Goal: Check status: Check status

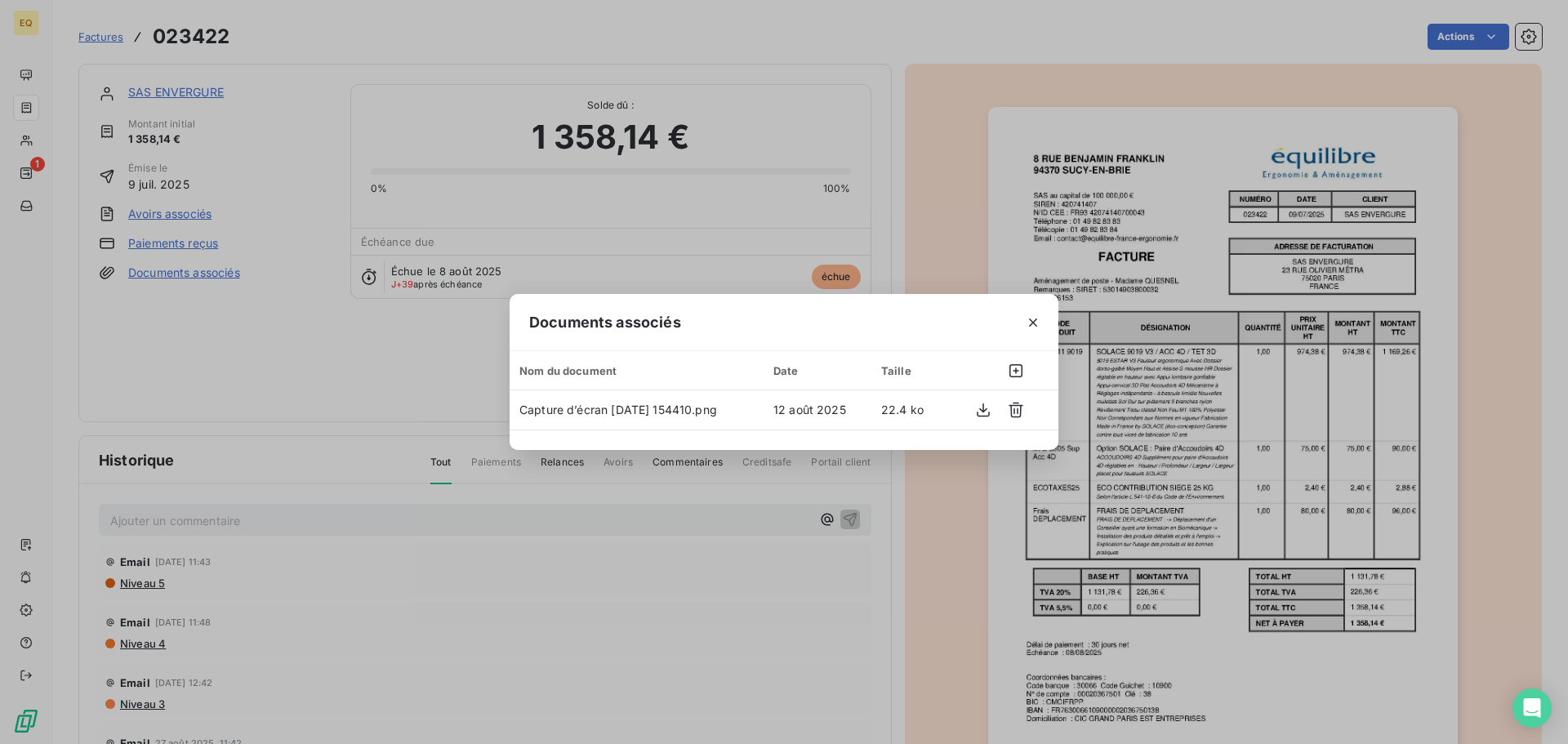
scroll to position [326, 0]
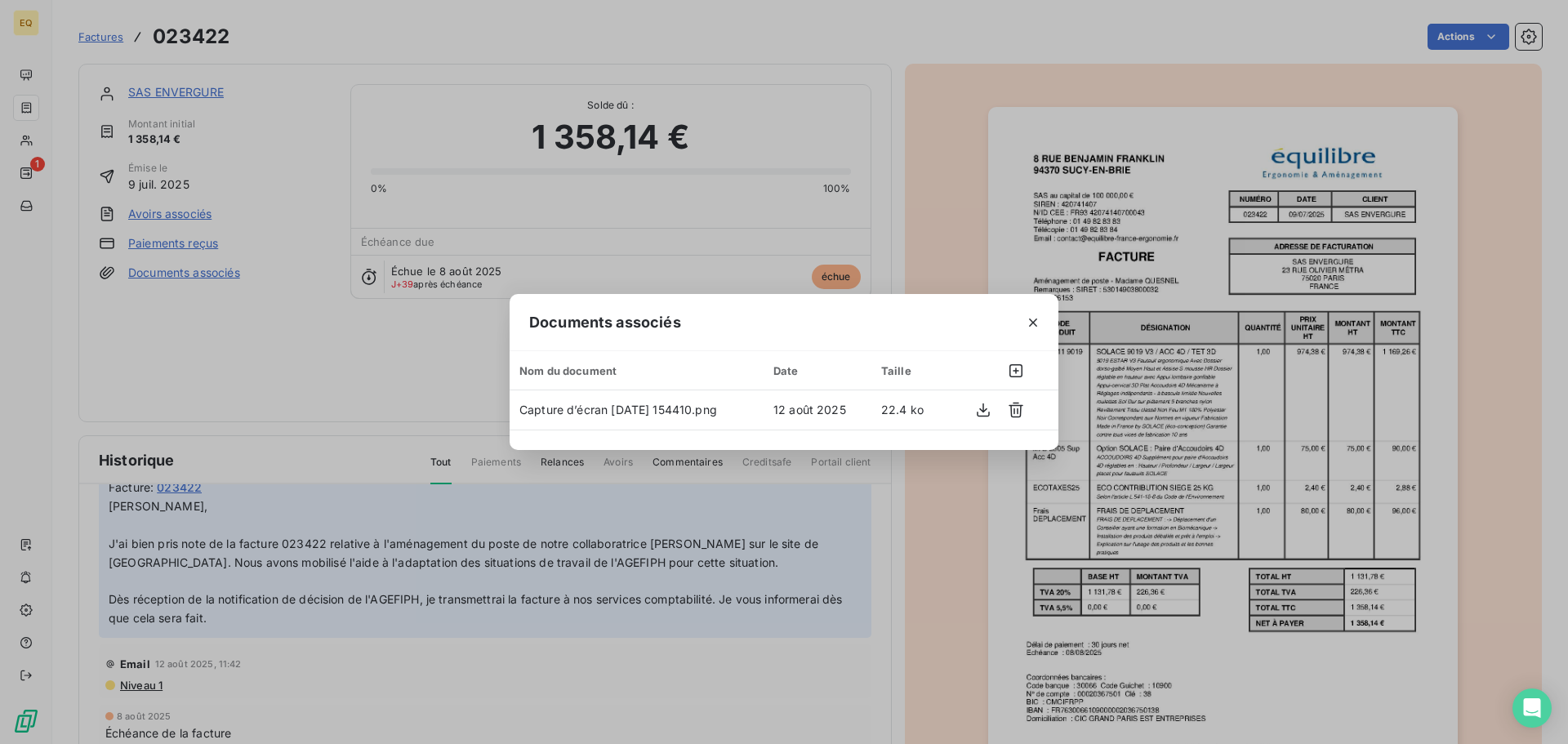
click at [269, 119] on div "Documents associés Nom du document Date Taille Capture d’écran [DATE] 154410.pn…" at bounding box center [784, 372] width 1568 height 744
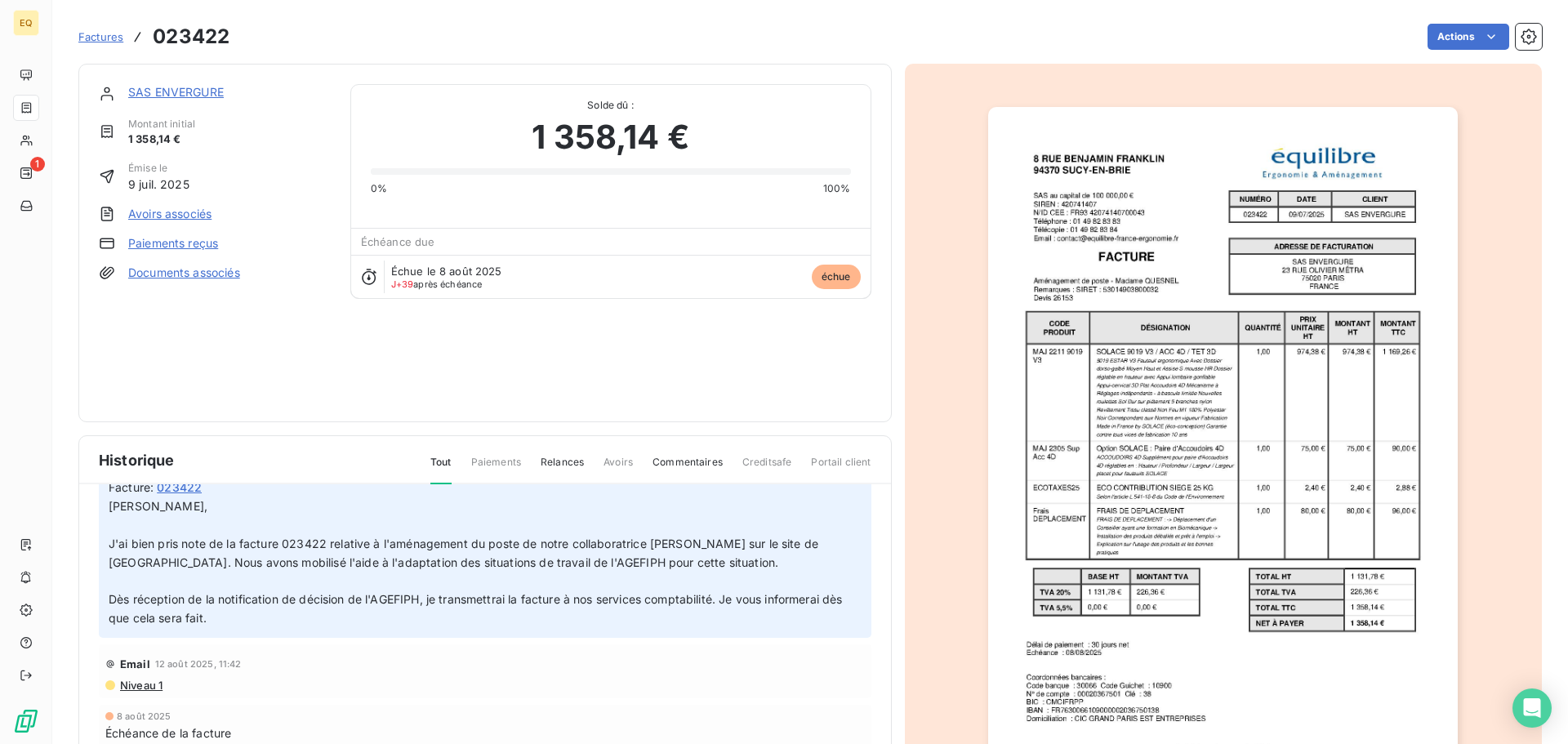
click at [96, 35] on span "Factures" at bounding box center [101, 37] width 45 height 13
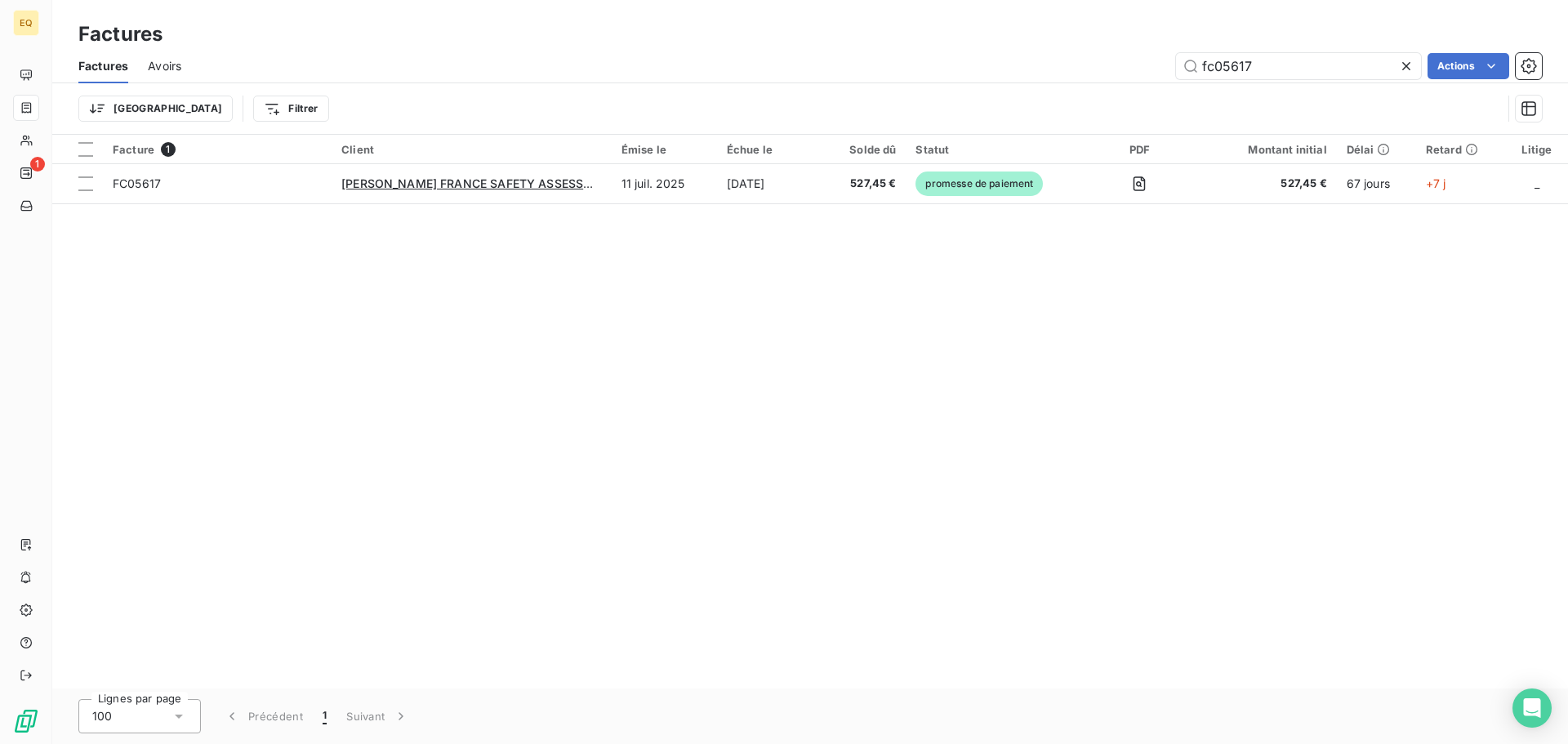
drag, startPoint x: 1238, startPoint y: 64, endPoint x: 1112, endPoint y: 52, distance: 126.6
click at [1115, 52] on div "Factures Avoirs fc05617 Actions" at bounding box center [810, 66] width 1516 height 34
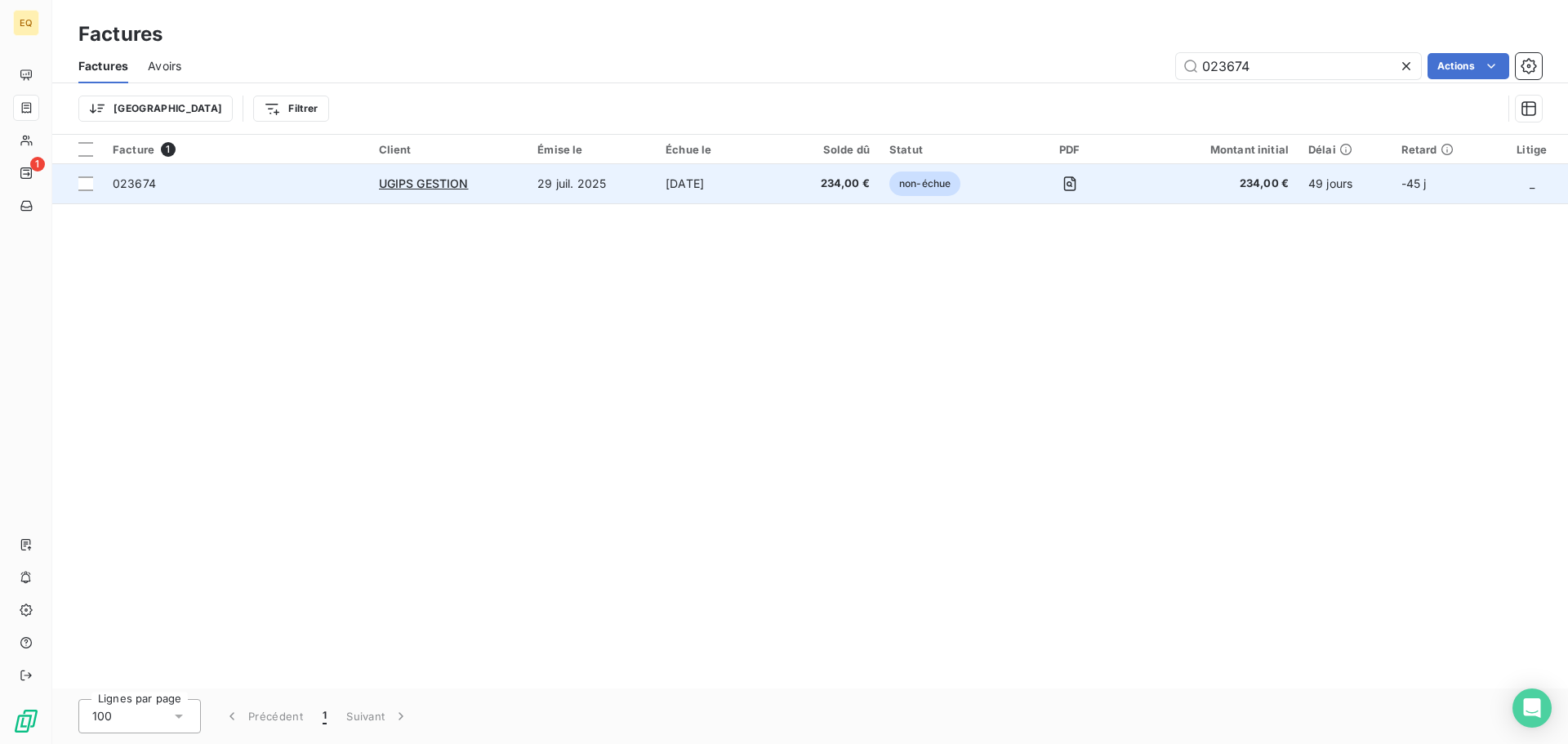
type input "023674"
click at [820, 182] on span "234,00 €" at bounding box center [829, 183] width 80 height 17
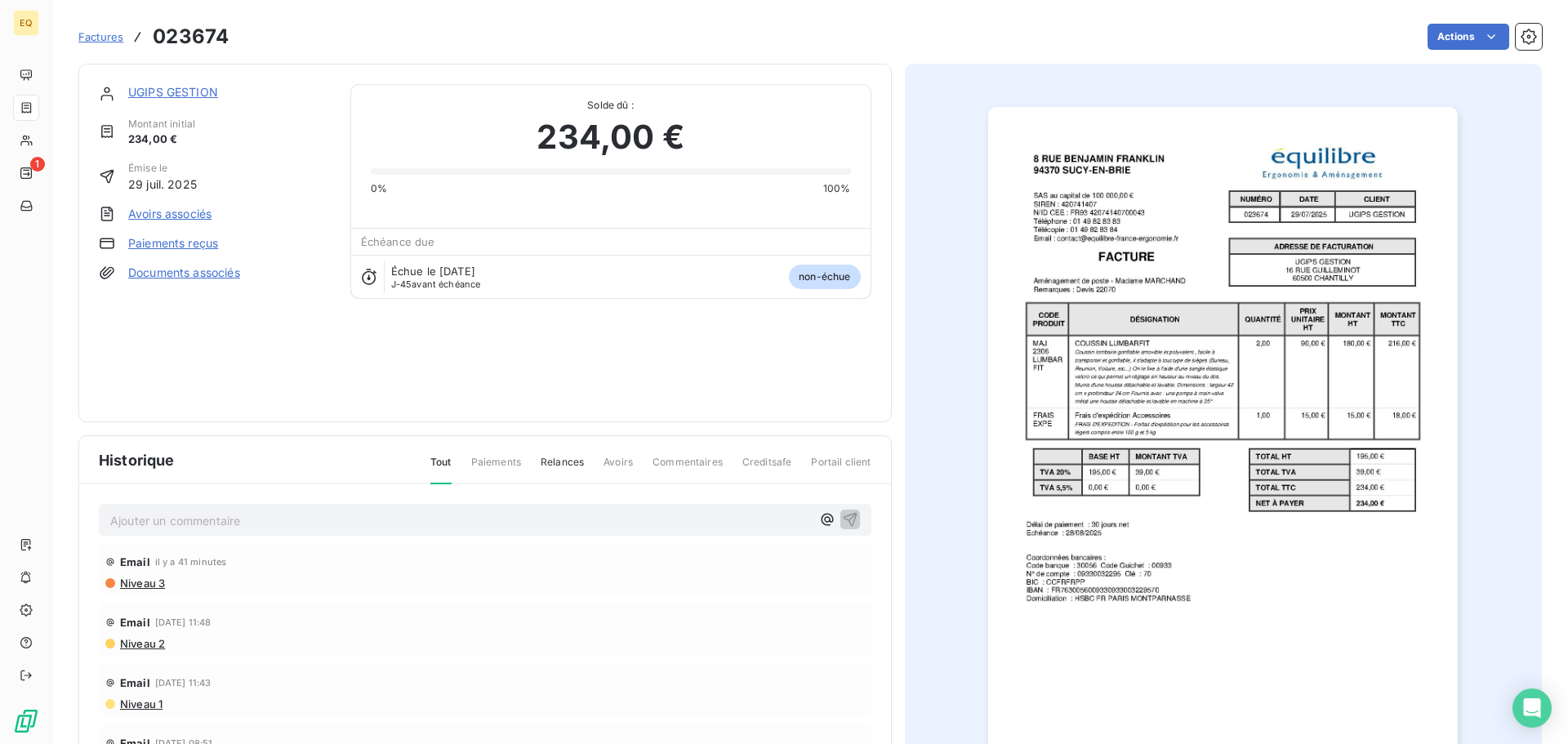
click at [169, 90] on link "UGIPS GESTION" at bounding box center [174, 92] width 90 height 14
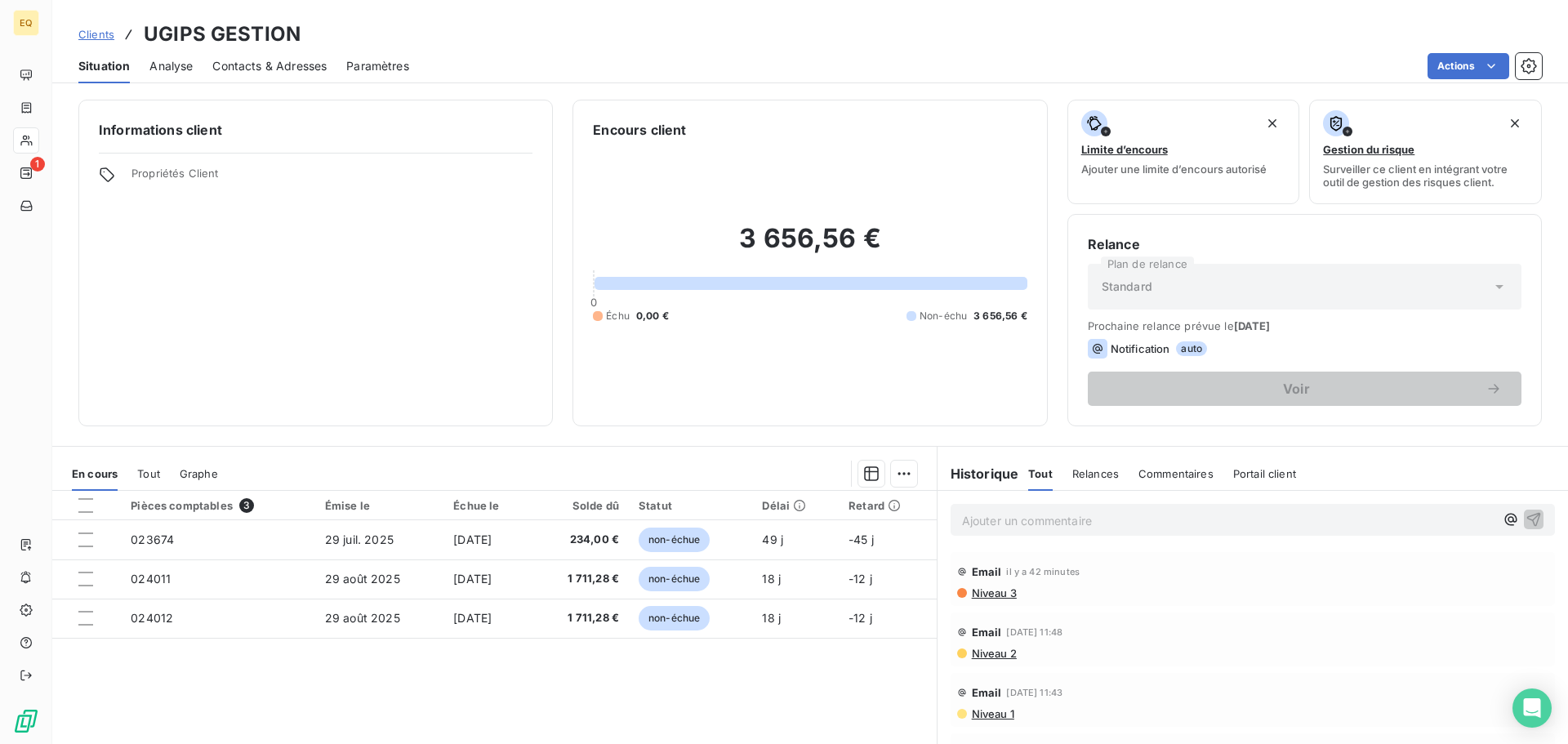
click at [94, 29] on span "Clients" at bounding box center [96, 34] width 36 height 13
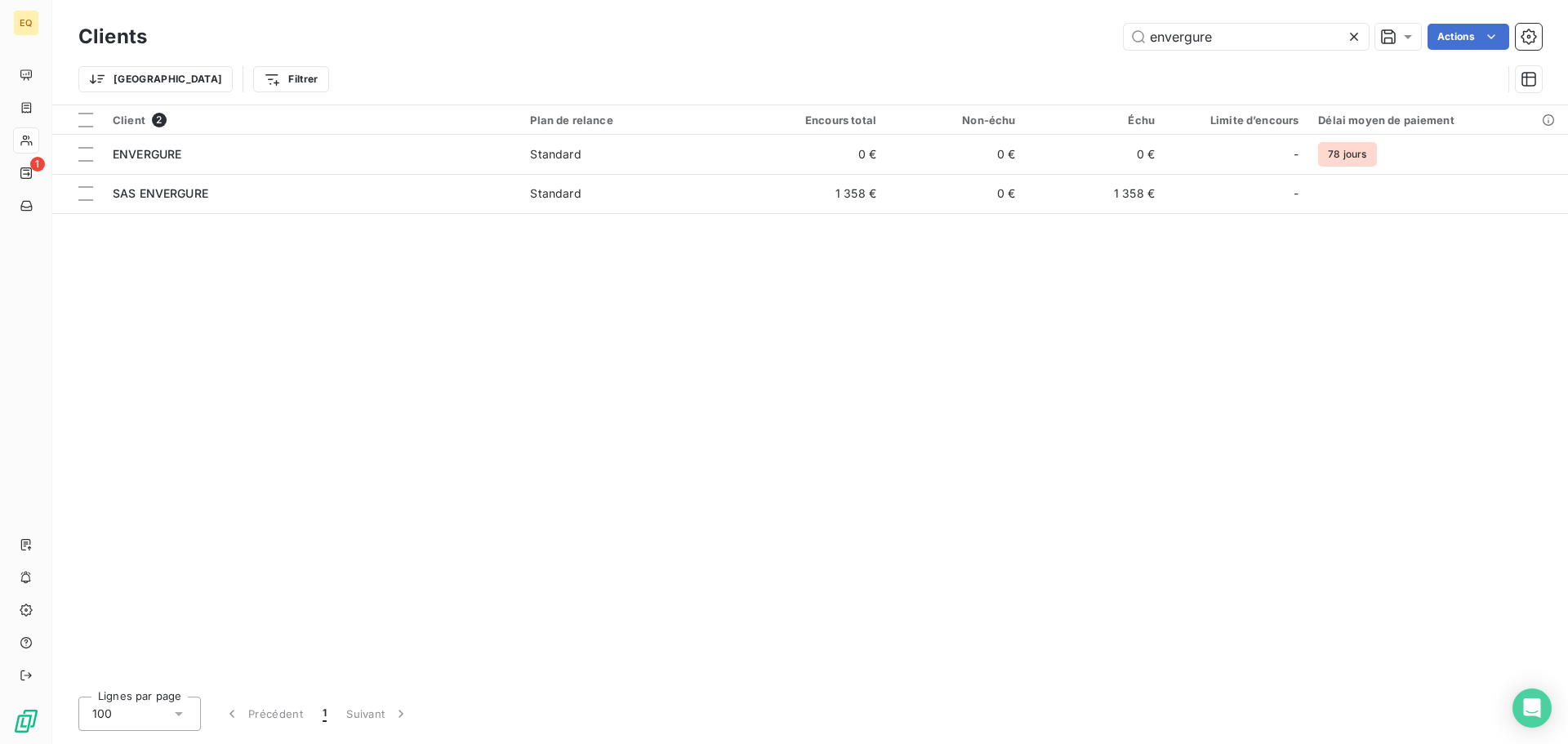
drag, startPoint x: 1240, startPoint y: 38, endPoint x: 1061, endPoint y: 26, distance: 179.4
click at [1061, 26] on div "envergure Actions" at bounding box center [855, 36] width 1375 height 26
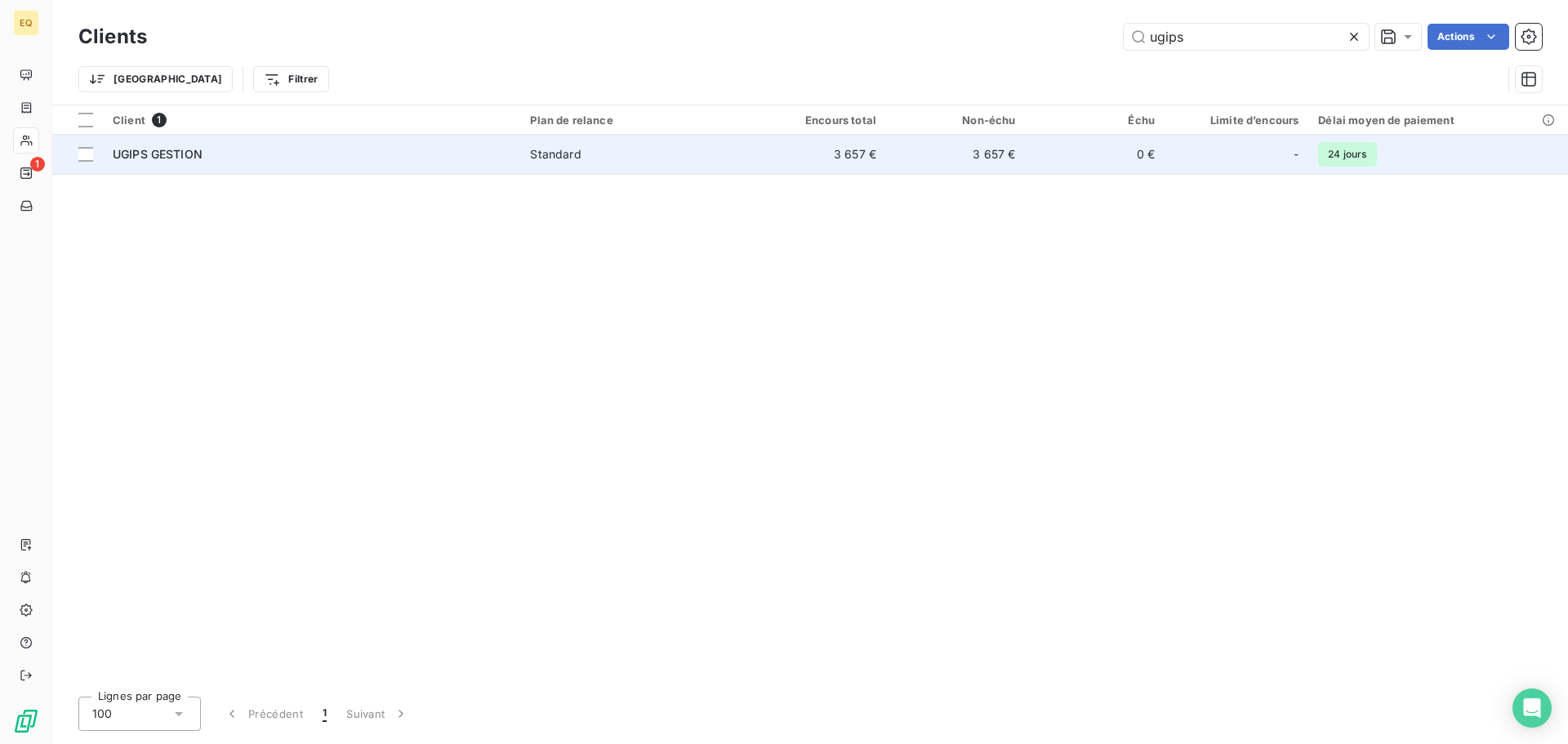
type input "ugips"
click at [667, 156] on span "Standard" at bounding box center [633, 154] width 207 height 17
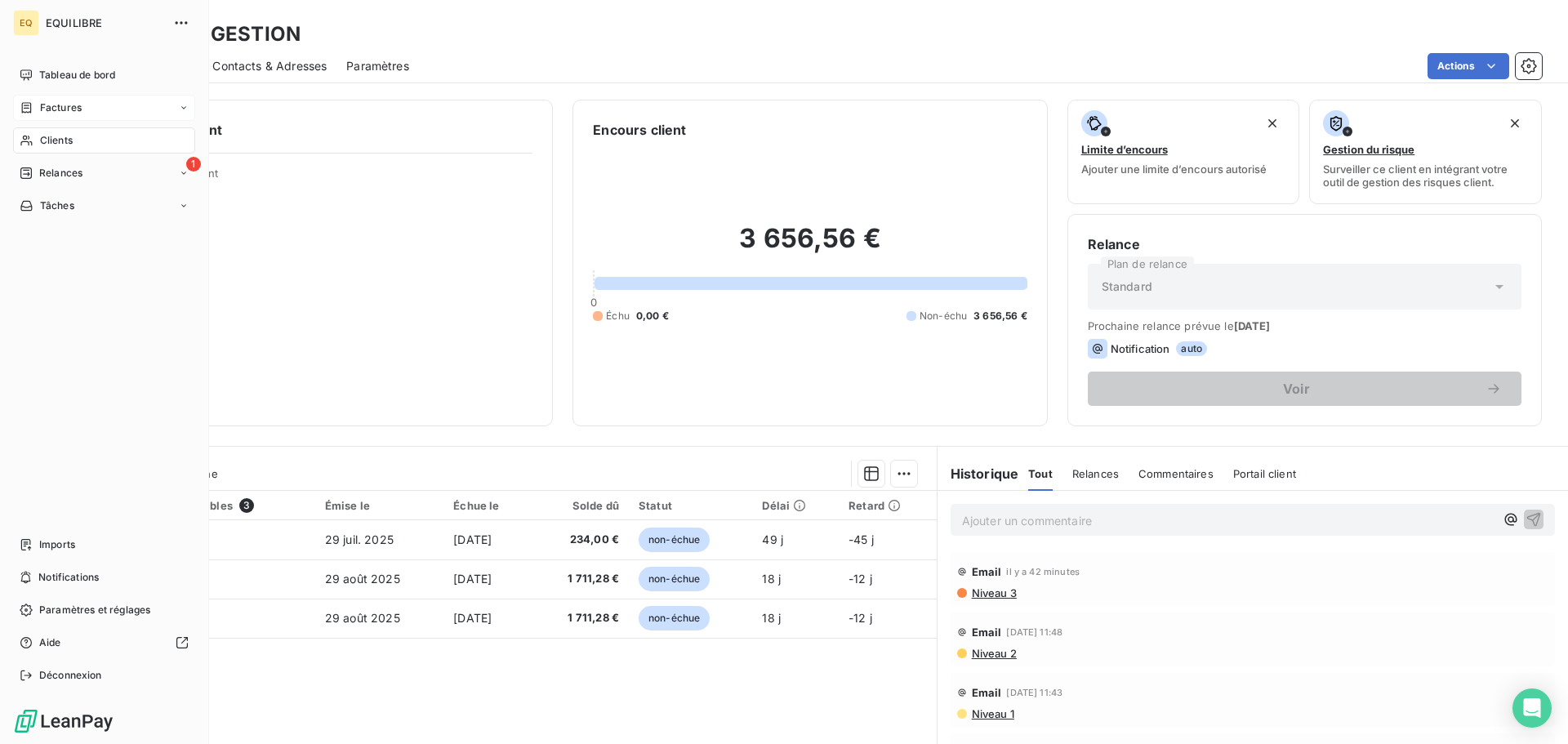
click at [64, 101] on span "Factures" at bounding box center [61, 108] width 42 height 15
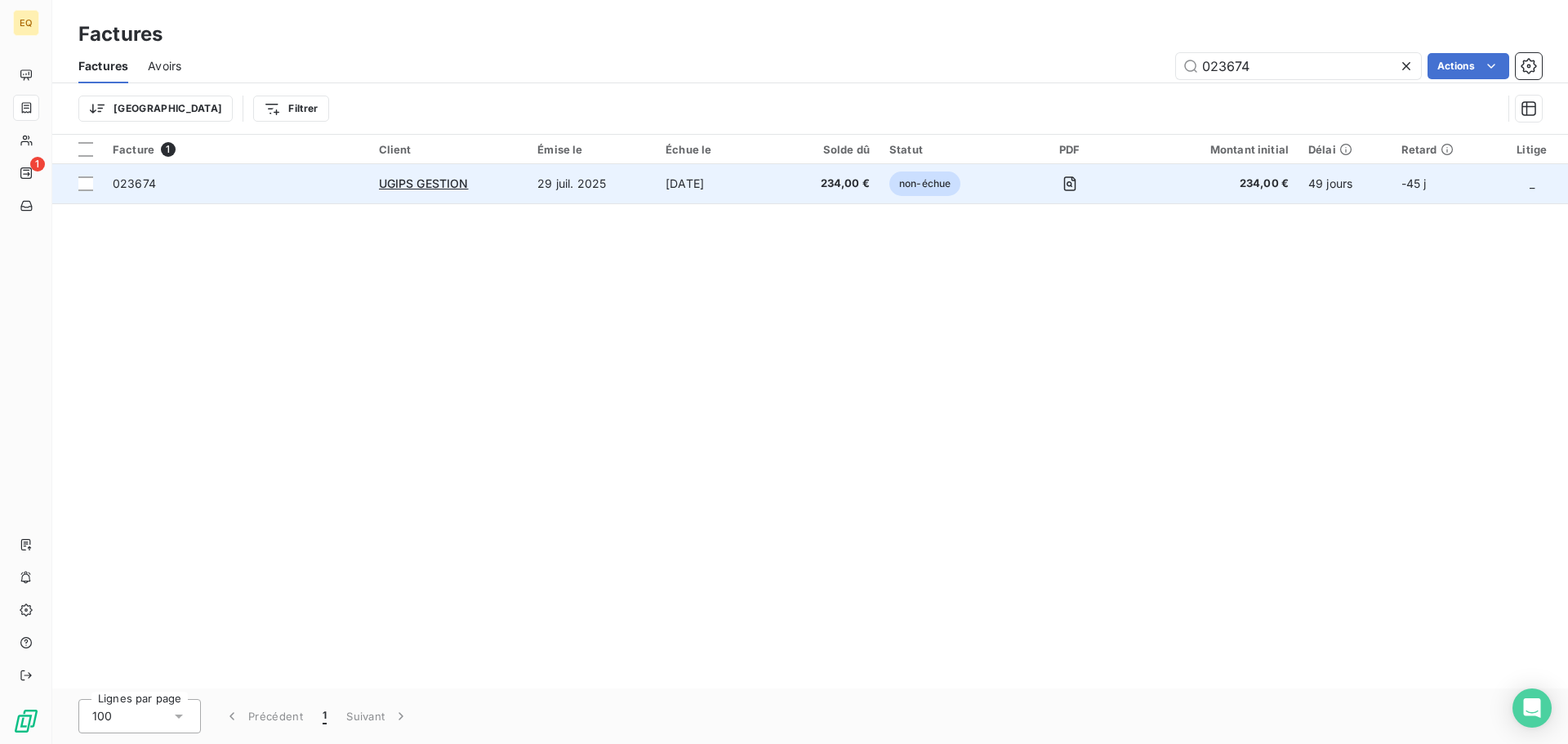
click at [564, 180] on td "29 juil. 2025" at bounding box center [592, 183] width 129 height 39
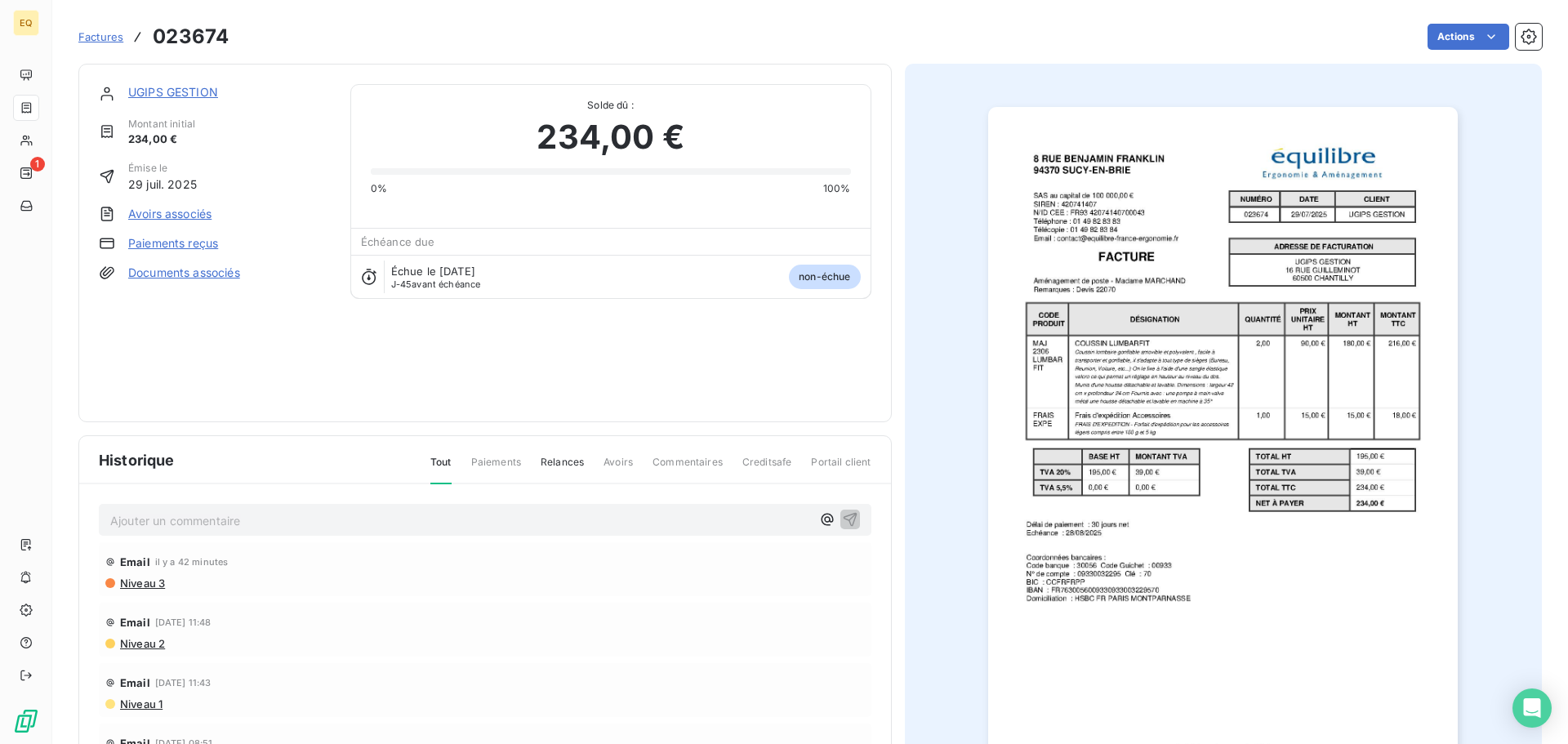
click at [212, 269] on link "Documents associés" at bounding box center [184, 273] width 112 height 17
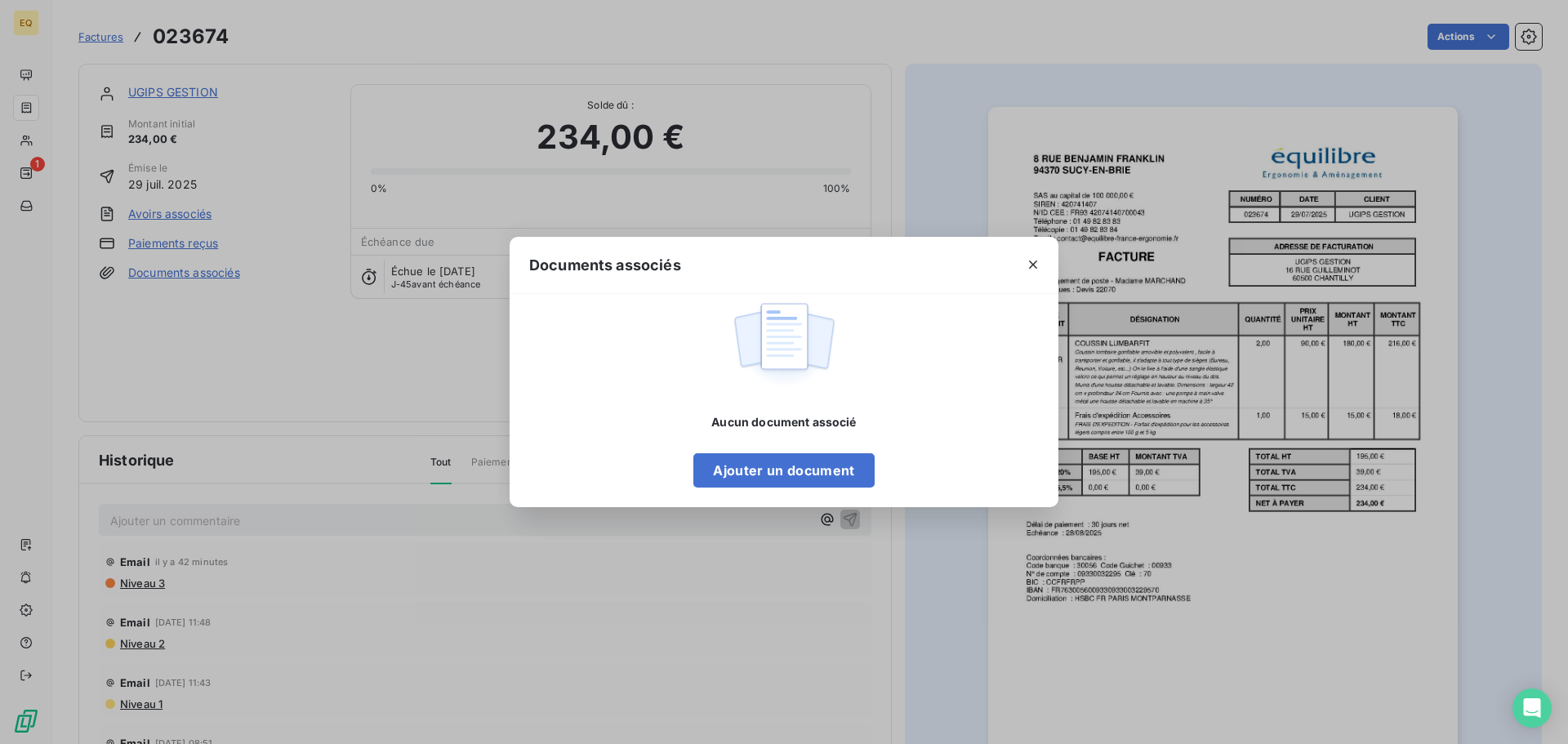
click at [225, 139] on div "Documents associés Aucun document associé Ajouter un document" at bounding box center [784, 372] width 1568 height 744
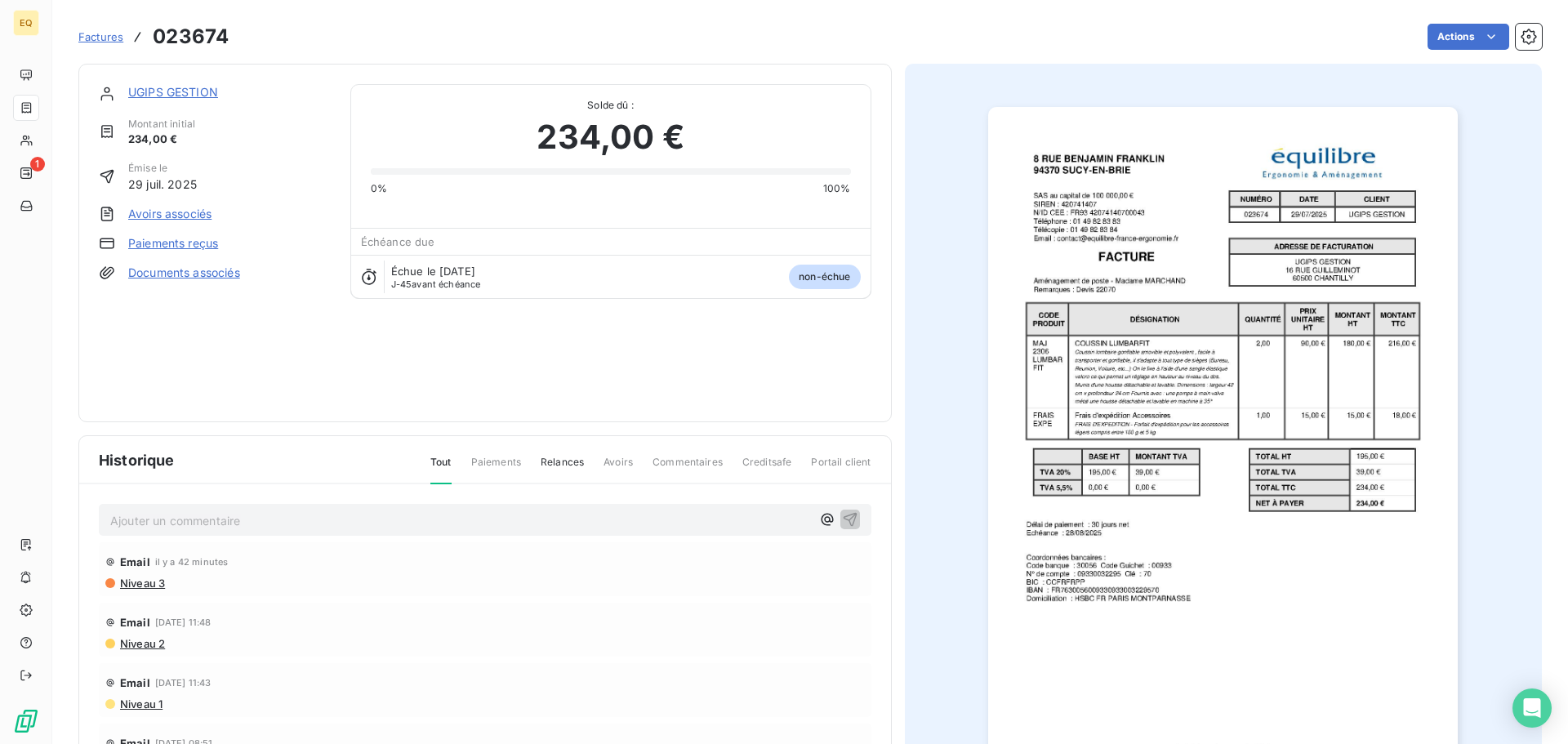
click at [194, 90] on link "UGIPS GESTION" at bounding box center [174, 92] width 90 height 14
click at [204, 524] on p "Ajouter un commentaire ﻿" at bounding box center [461, 520] width 701 height 20
click at [843, 517] on icon "button" at bounding box center [850, 519] width 14 height 14
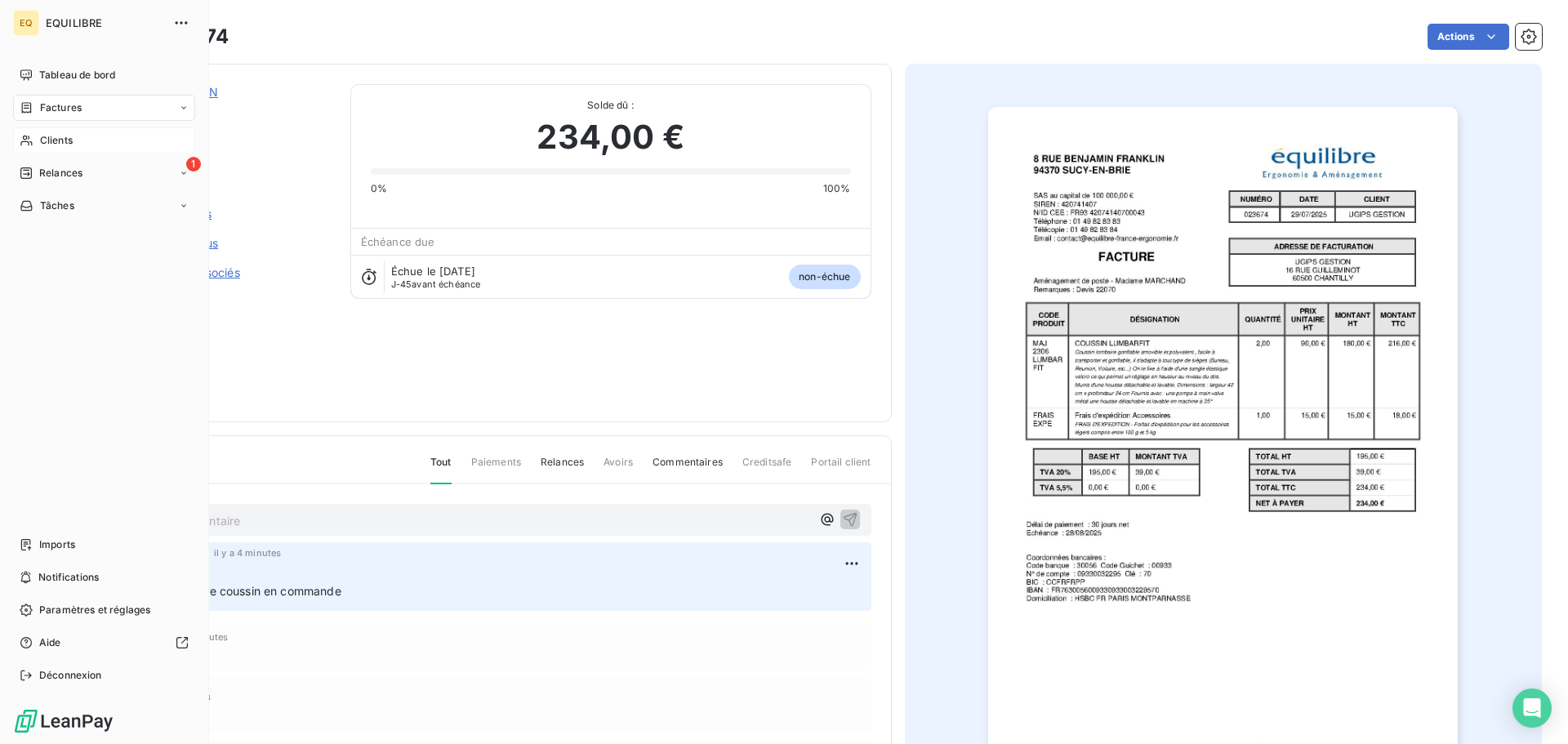
click at [61, 134] on span "Clients" at bounding box center [56, 141] width 33 height 15
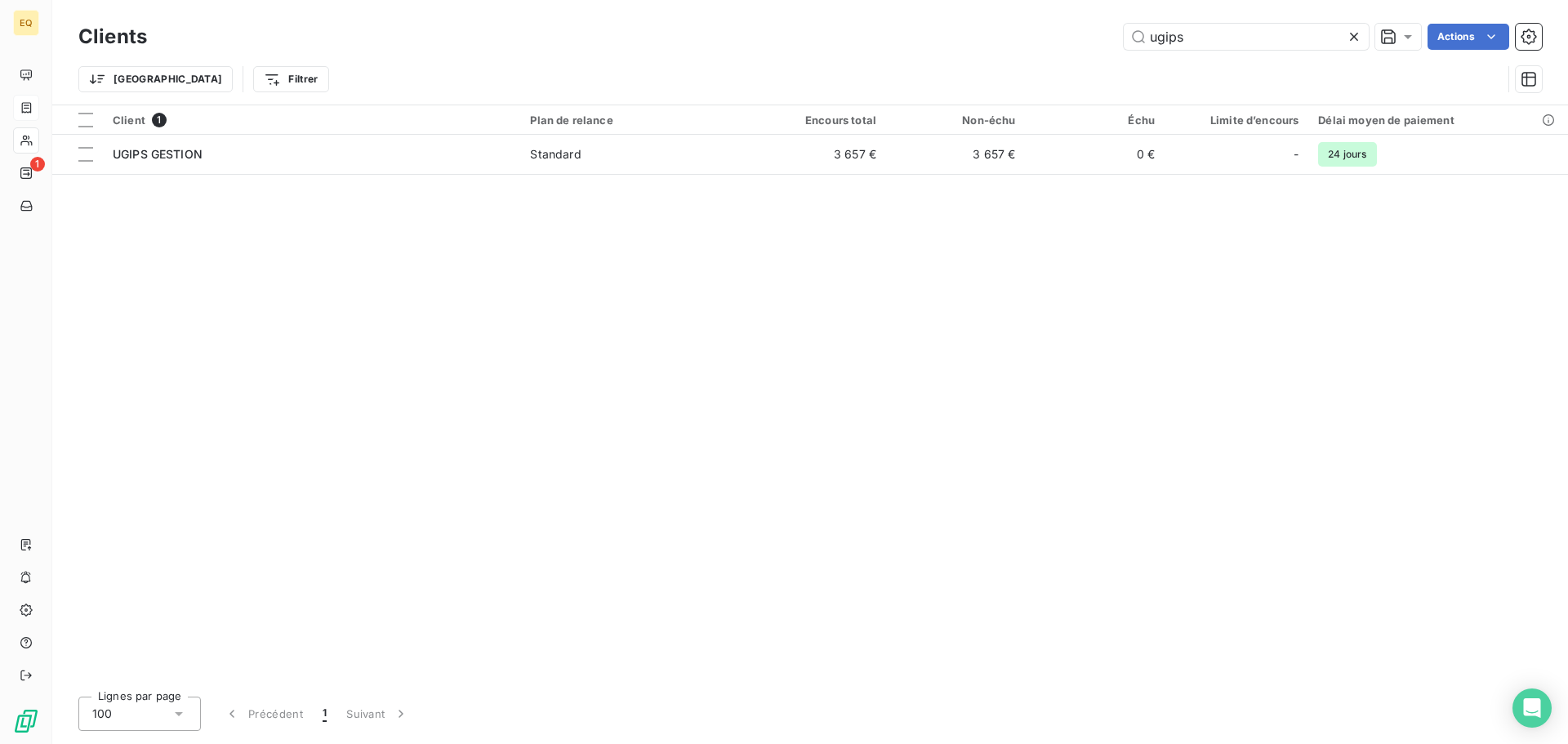
drag, startPoint x: 1213, startPoint y: 33, endPoint x: 1088, endPoint y: 24, distance: 125.3
click at [1088, 24] on div "ugips Actions" at bounding box center [855, 36] width 1375 height 26
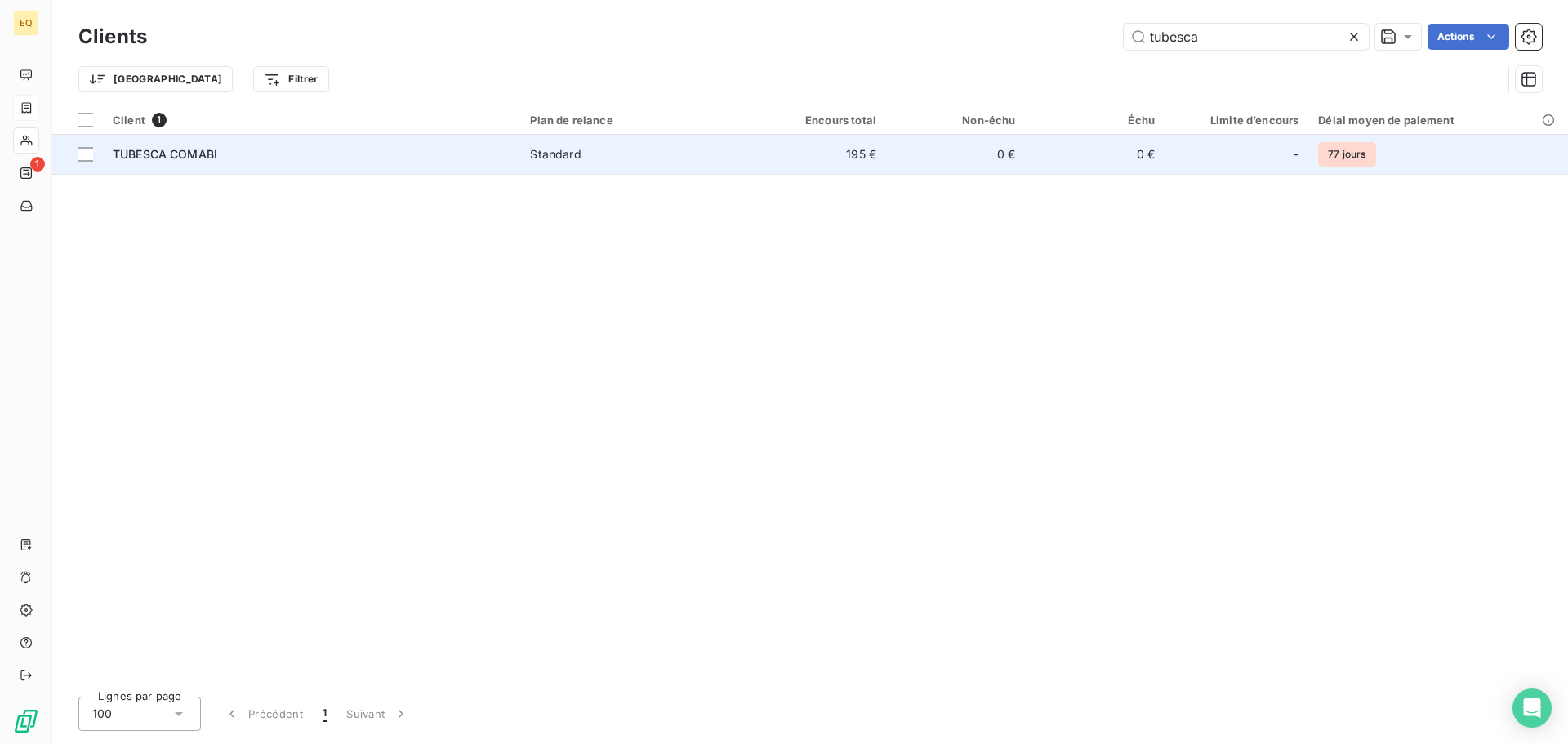
type input "tubesca"
click at [711, 153] on span "Standard" at bounding box center [633, 154] width 207 height 17
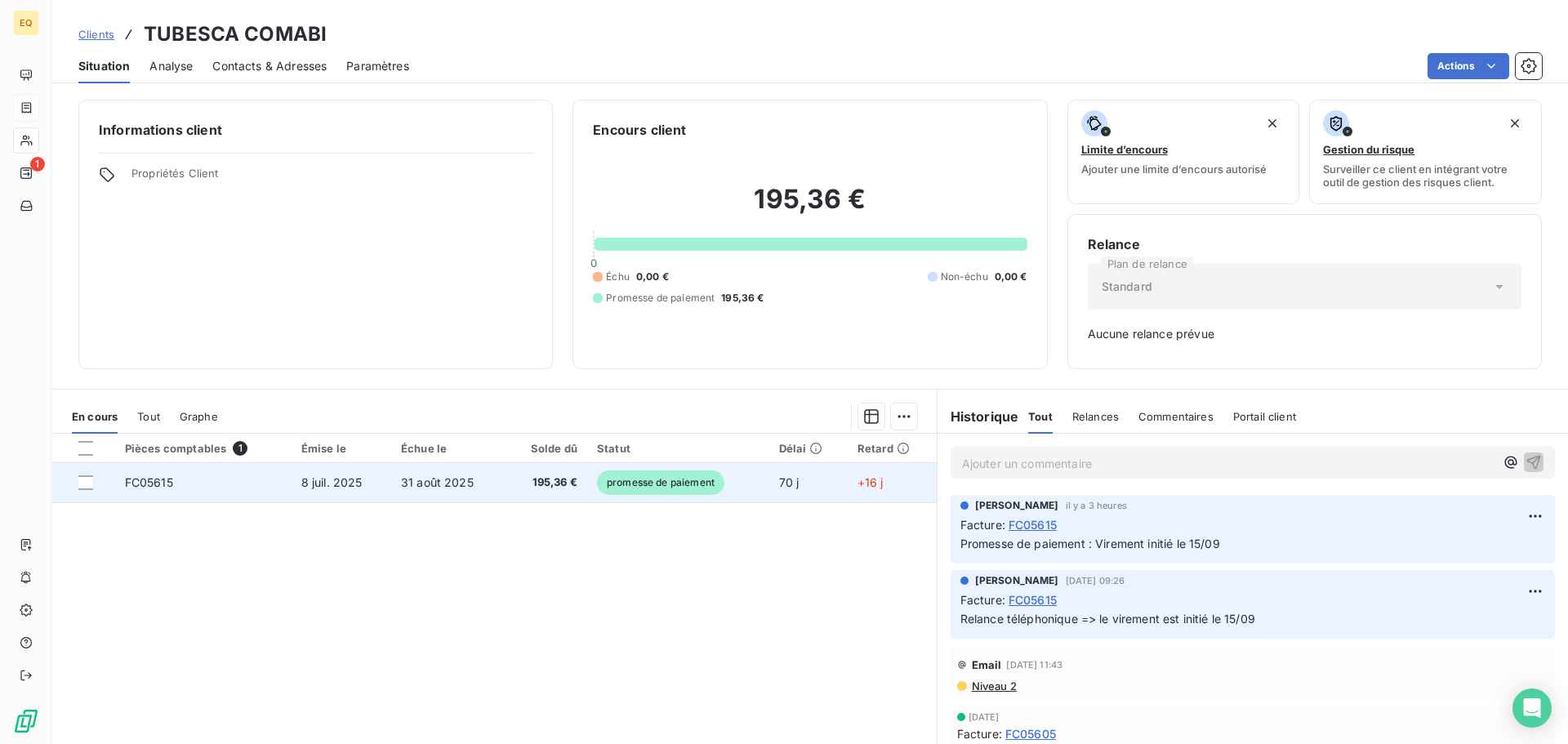
click at [329, 481] on span "8 juil. 2025" at bounding box center [331, 482] width 61 height 14
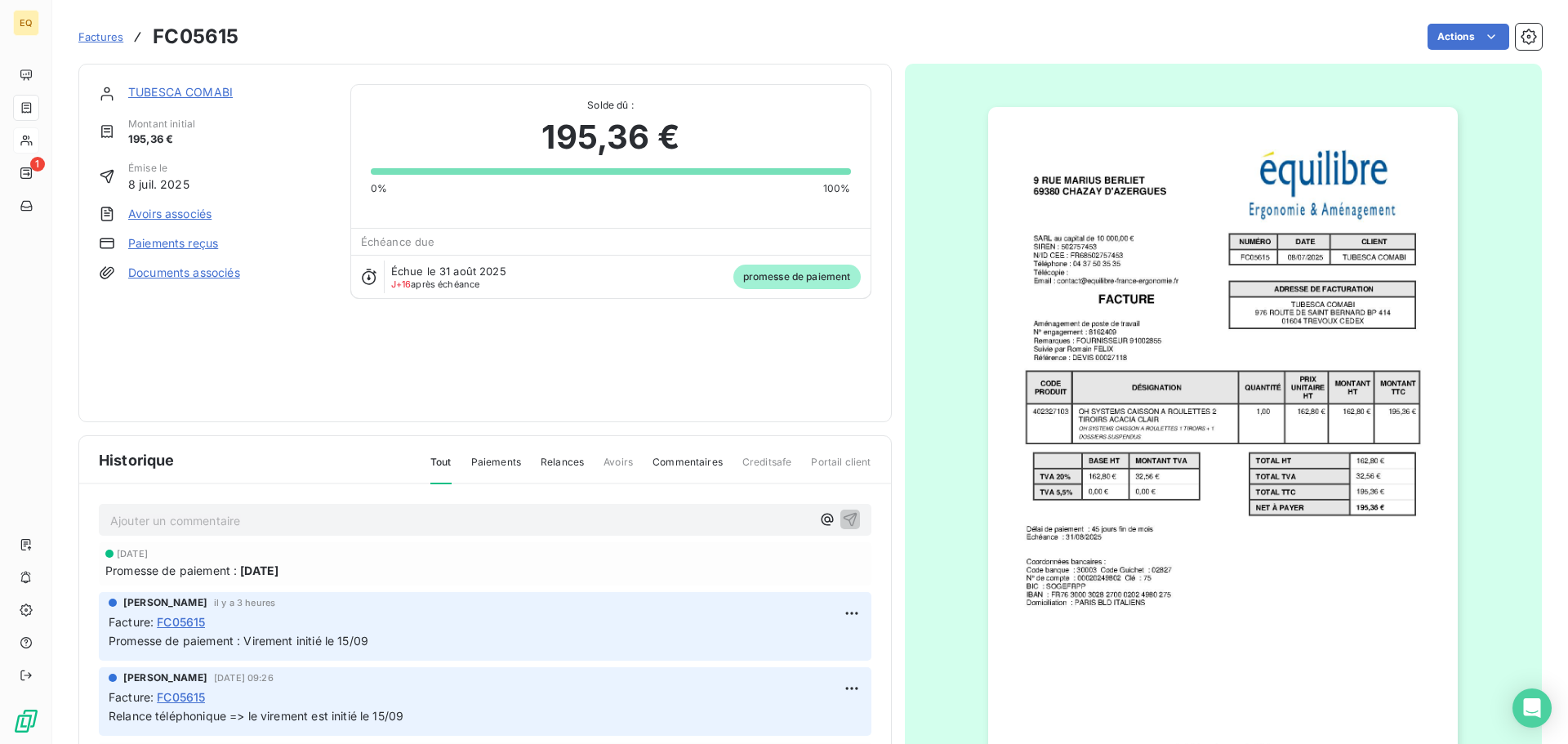
click at [189, 269] on link "Documents associés" at bounding box center [184, 273] width 112 height 17
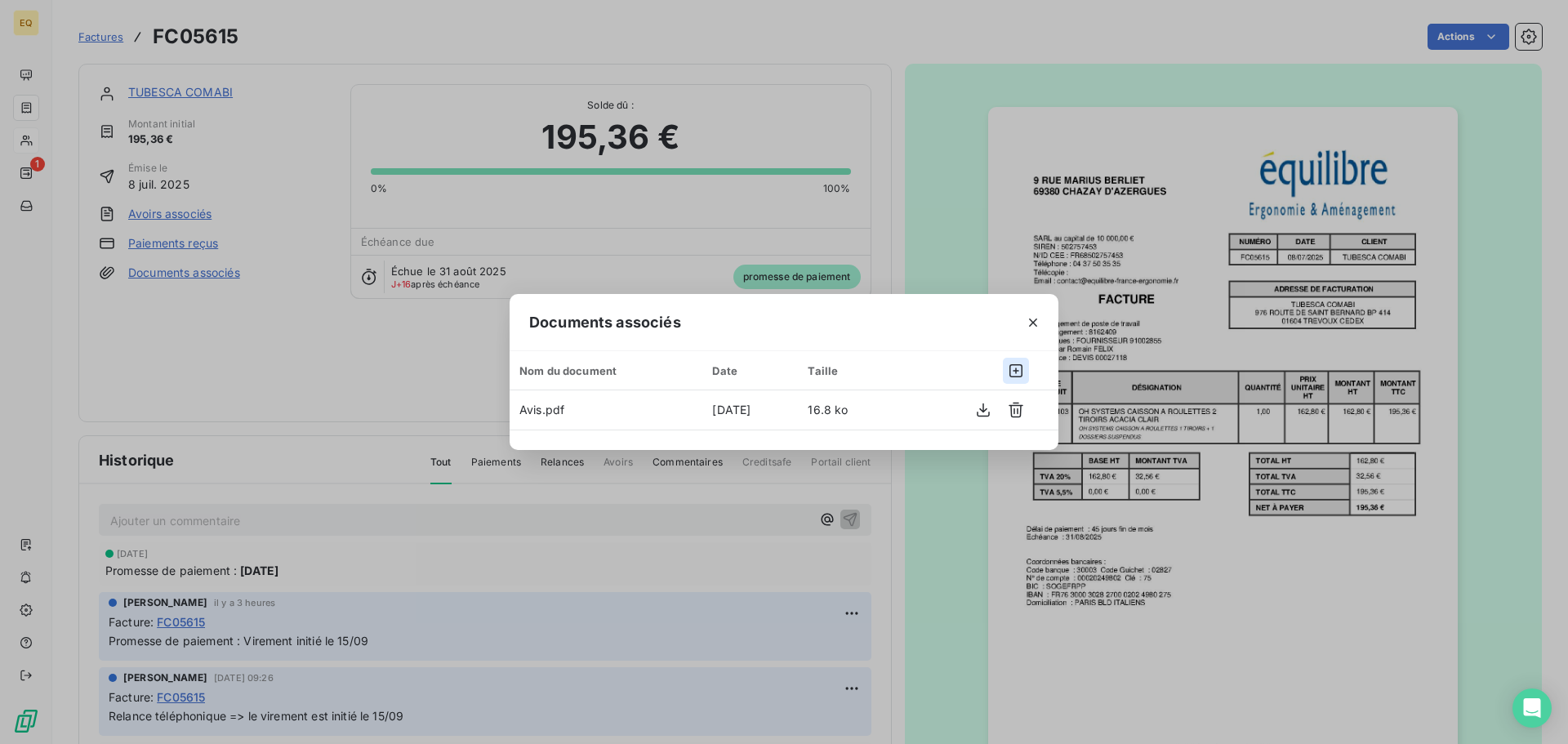
click at [1016, 367] on icon "button" at bounding box center [1016, 371] width 17 height 17
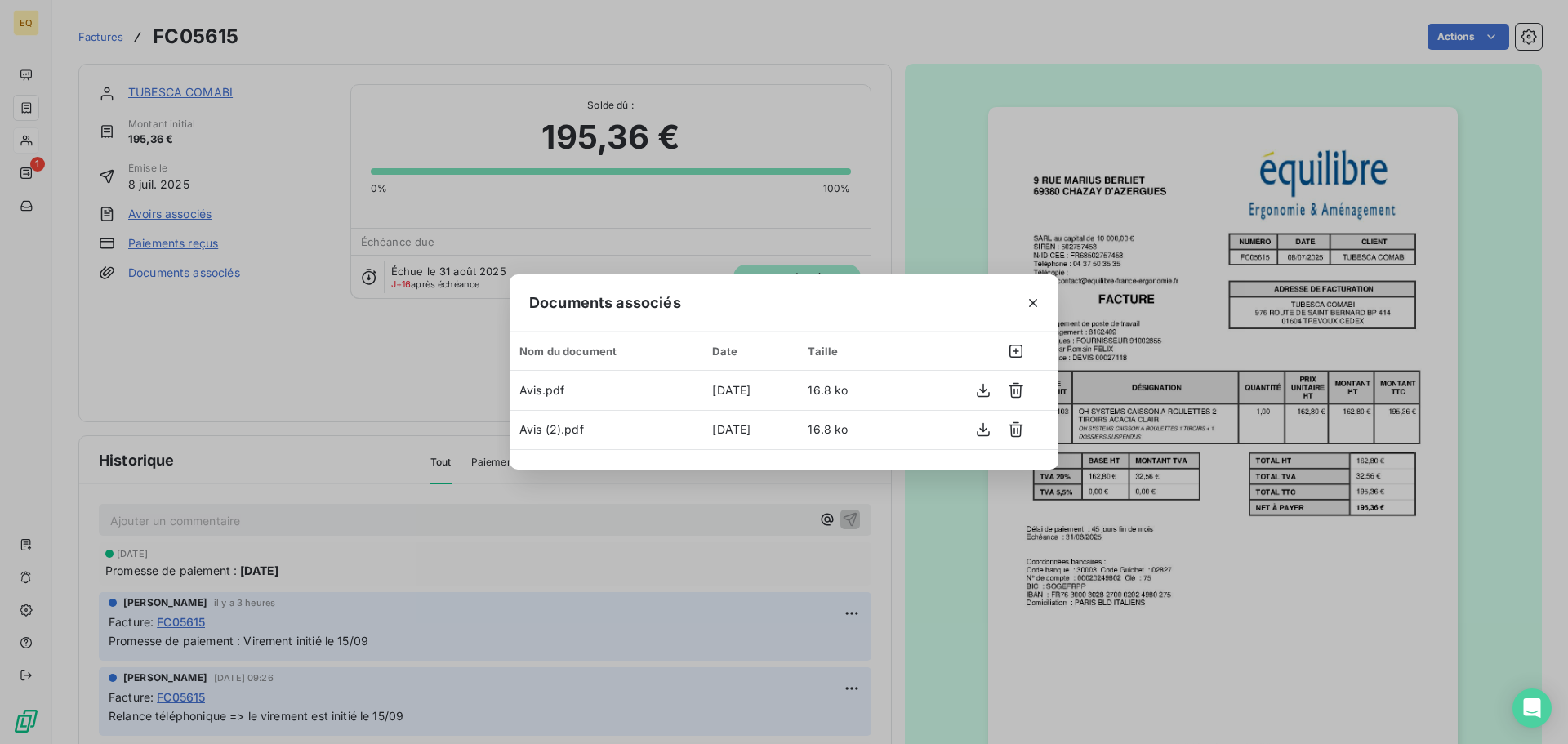
click at [217, 353] on div "Documents associés Nom du document Date Taille Avis.pdf [DATE] 16.8 ko Avis (2)…" at bounding box center [784, 372] width 1568 height 744
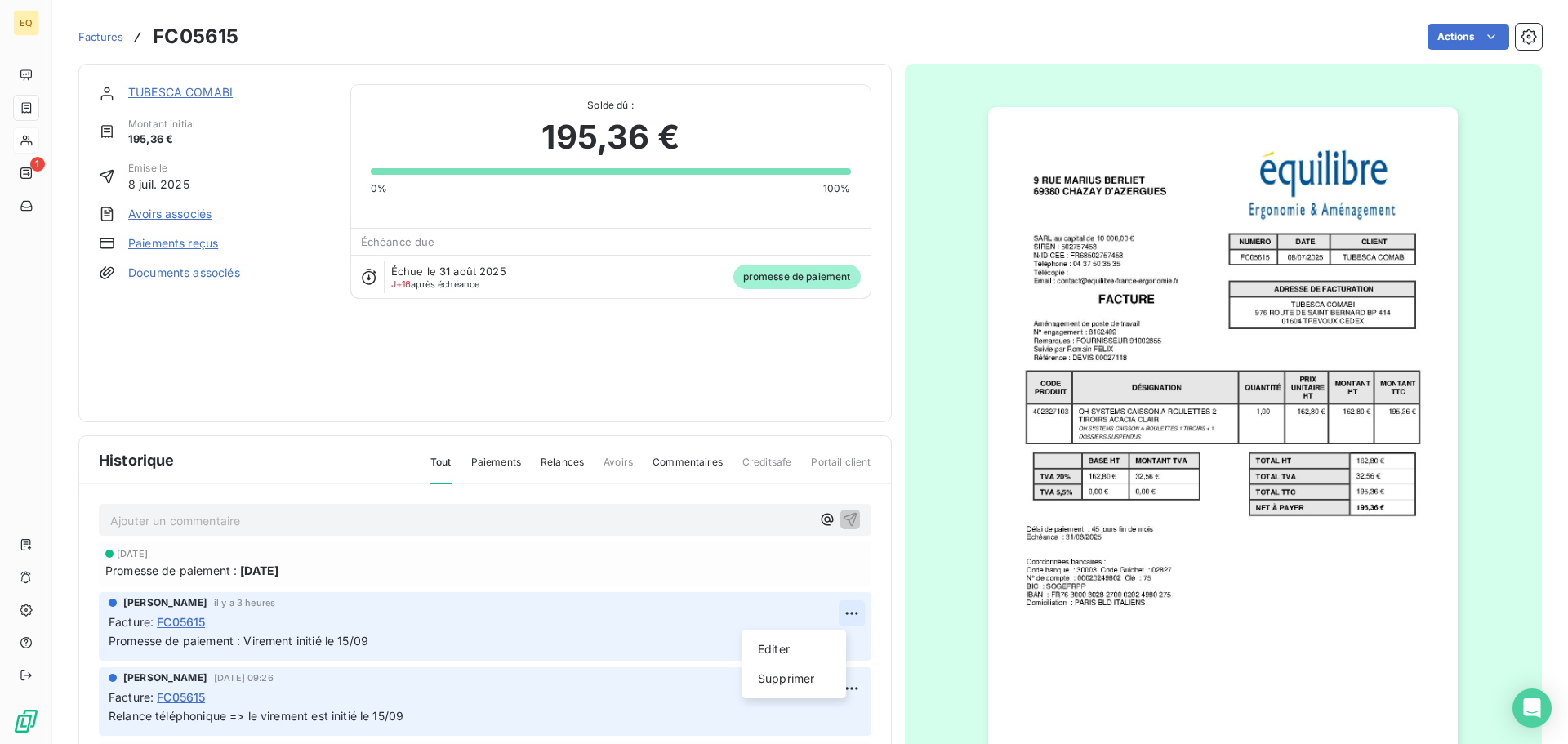
click at [831, 613] on html "EQ 1 Factures FC05615 Actions TUBESCA COMABI Montant initial 195,36 € Émise le …" at bounding box center [784, 372] width 1568 height 744
click at [778, 646] on div "Editer" at bounding box center [794, 648] width 92 height 26
click at [351, 637] on span "Promesse de paiement : Virement initié le 15/09" at bounding box center [238, 640] width 260 height 14
click at [652, 619] on div "Facture : FC05615" at bounding box center [485, 621] width 753 height 18
click at [844, 637] on icon "button" at bounding box center [852, 641] width 17 height 17
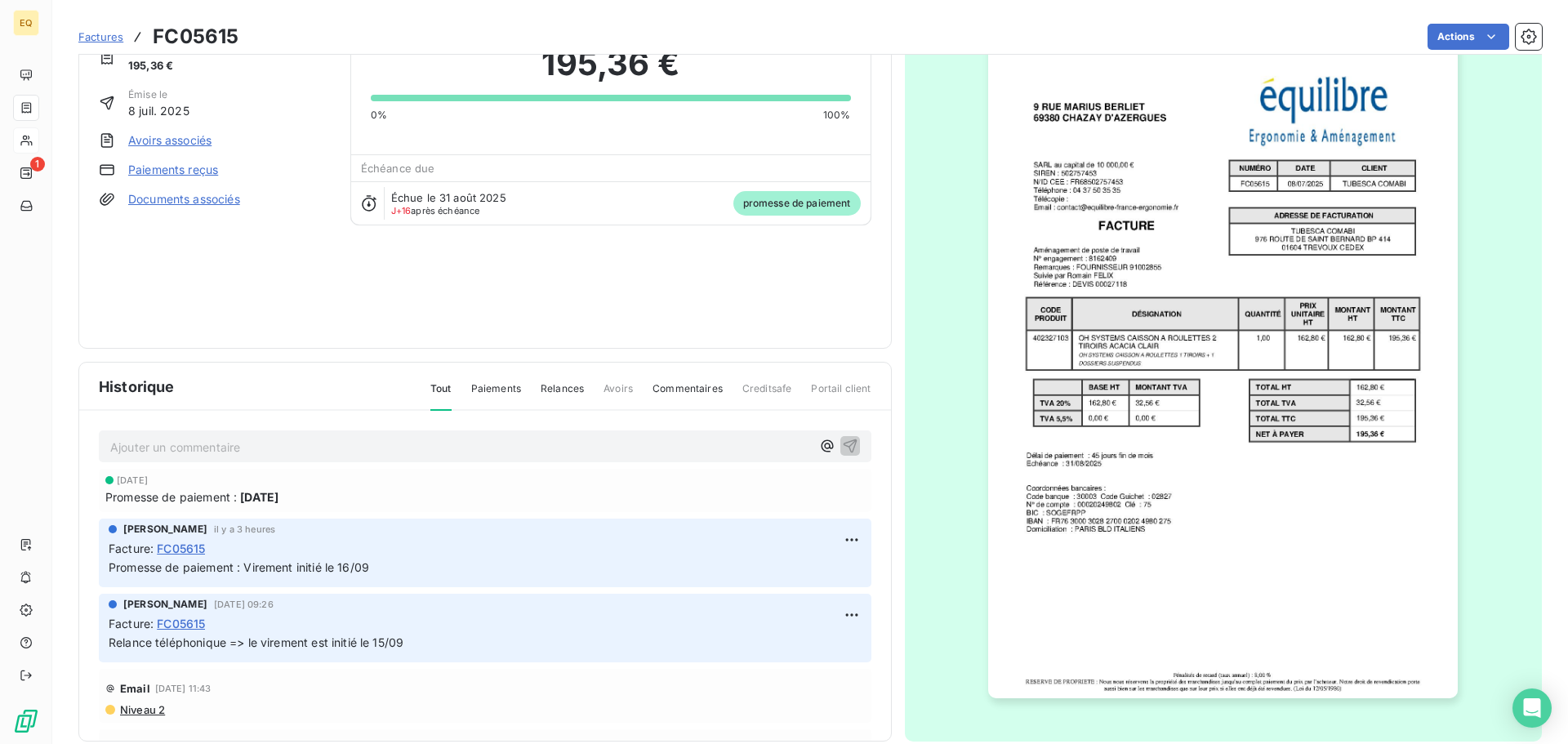
scroll to position [98, 0]
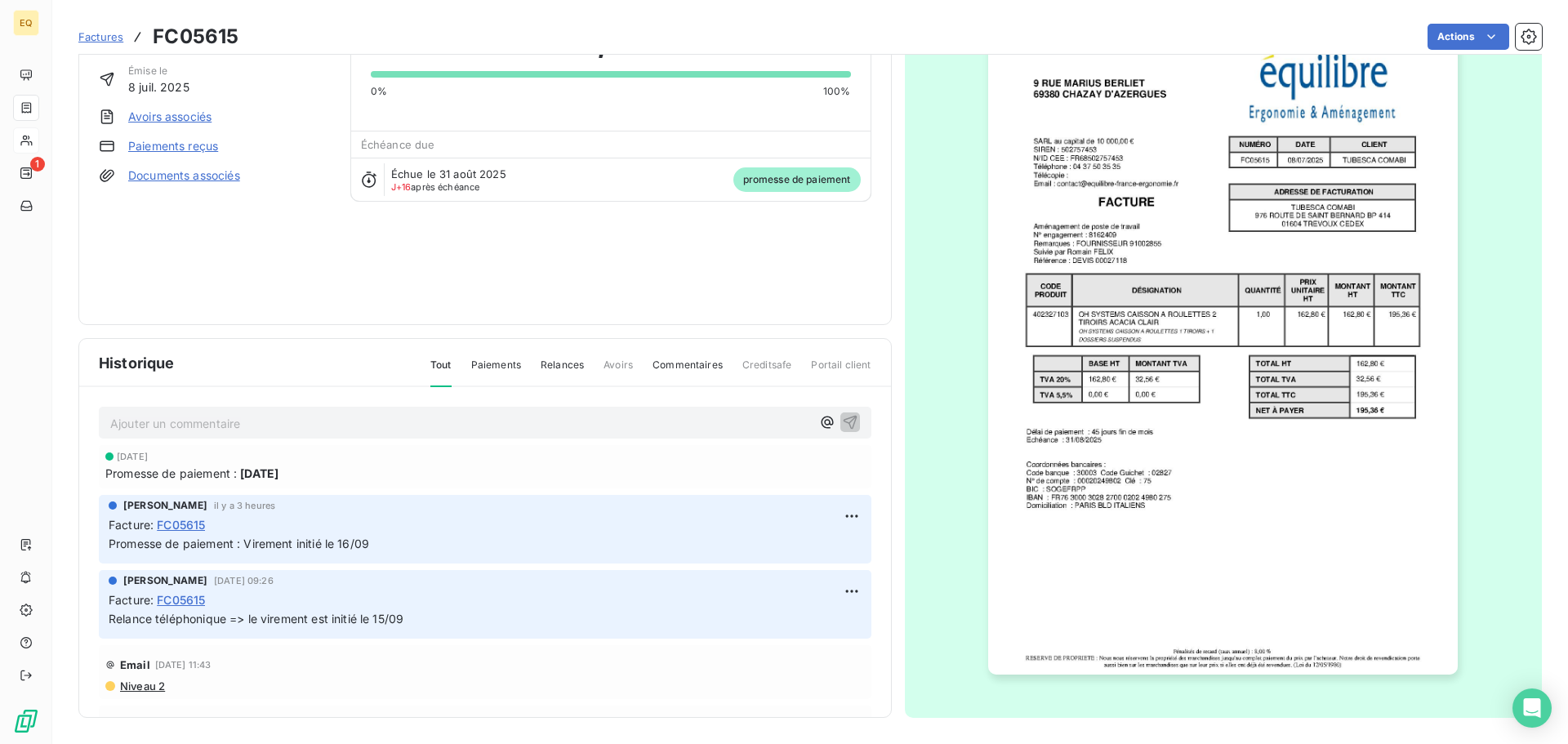
click at [412, 538] on p "Promesse de paiement : Virement initié le 16/09" at bounding box center [485, 544] width 753 height 19
click at [838, 508] on html "EQ 1 Factures FC05615 Actions TUBESCA COMABI Montant initial 195,36 € Émise le …" at bounding box center [784, 372] width 1568 height 744
click at [784, 551] on div "Editer" at bounding box center [794, 551] width 92 height 26
click at [845, 540] on icon "button" at bounding box center [851, 543] width 14 height 14
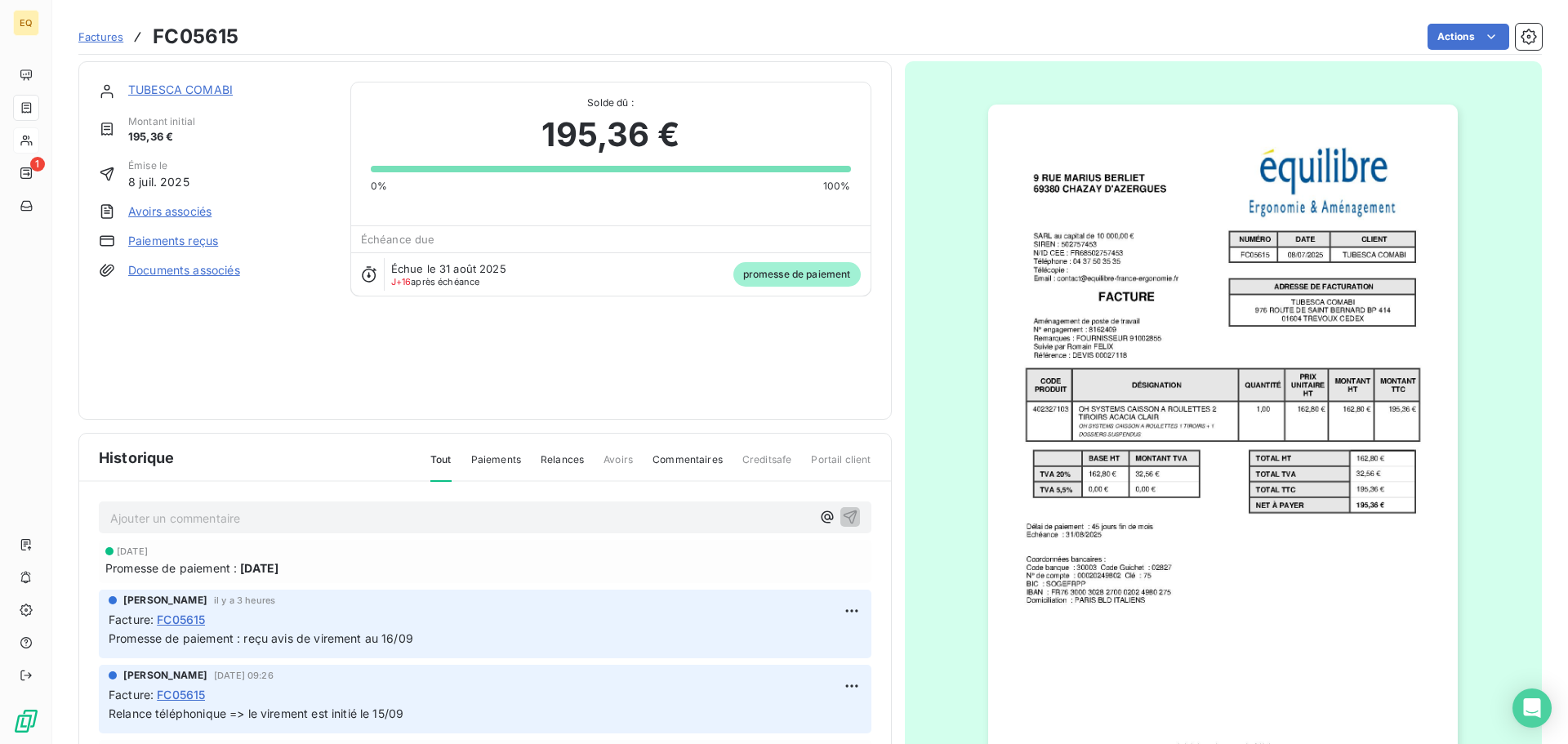
scroll to position [0, 0]
